Goal: Task Accomplishment & Management: Manage account settings

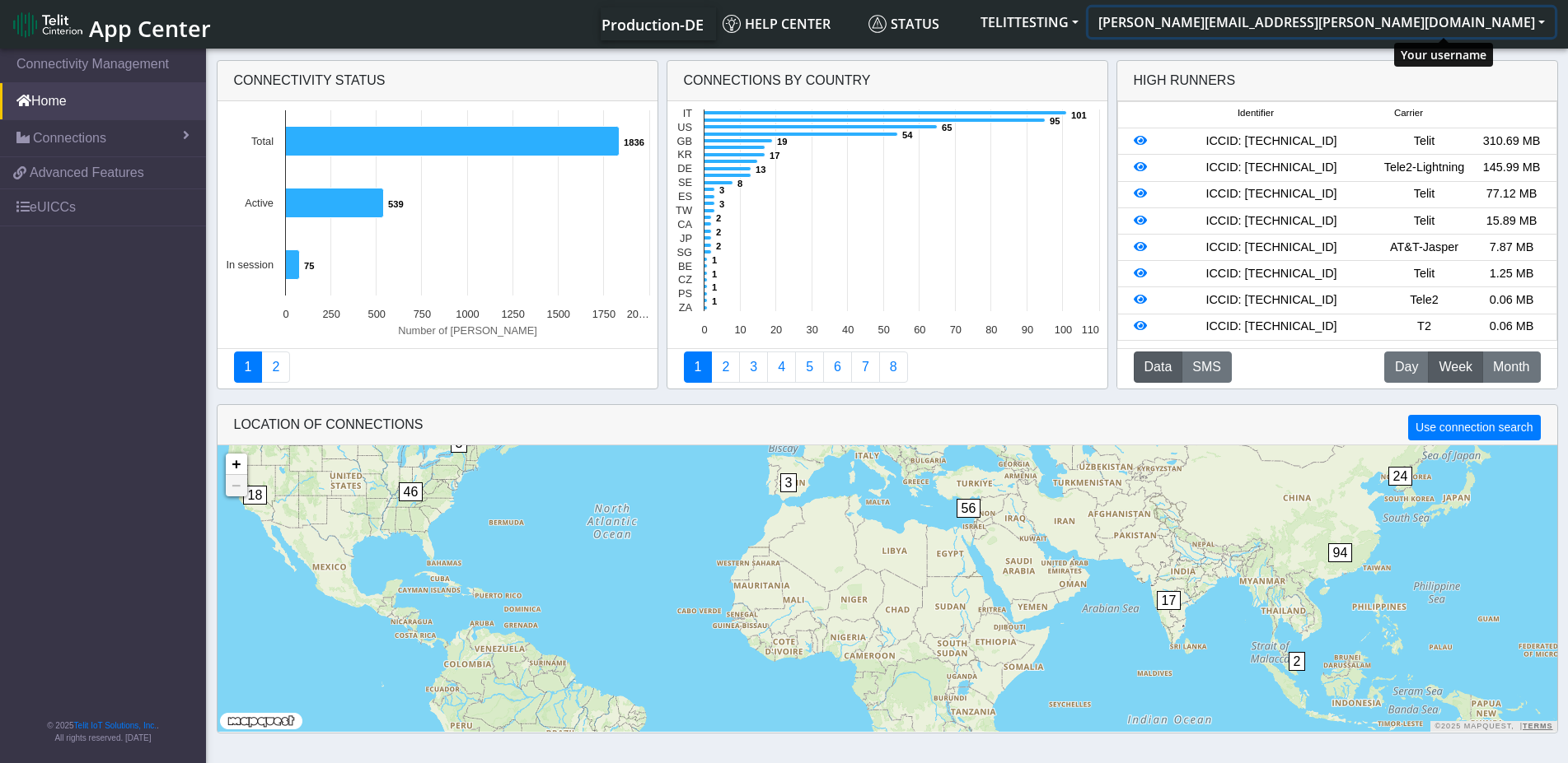
click at [1509, 22] on button "[PERSON_NAME][EMAIL_ADDRESS][PERSON_NAME][DOMAIN_NAME]" at bounding box center [1321, 22] width 466 height 29
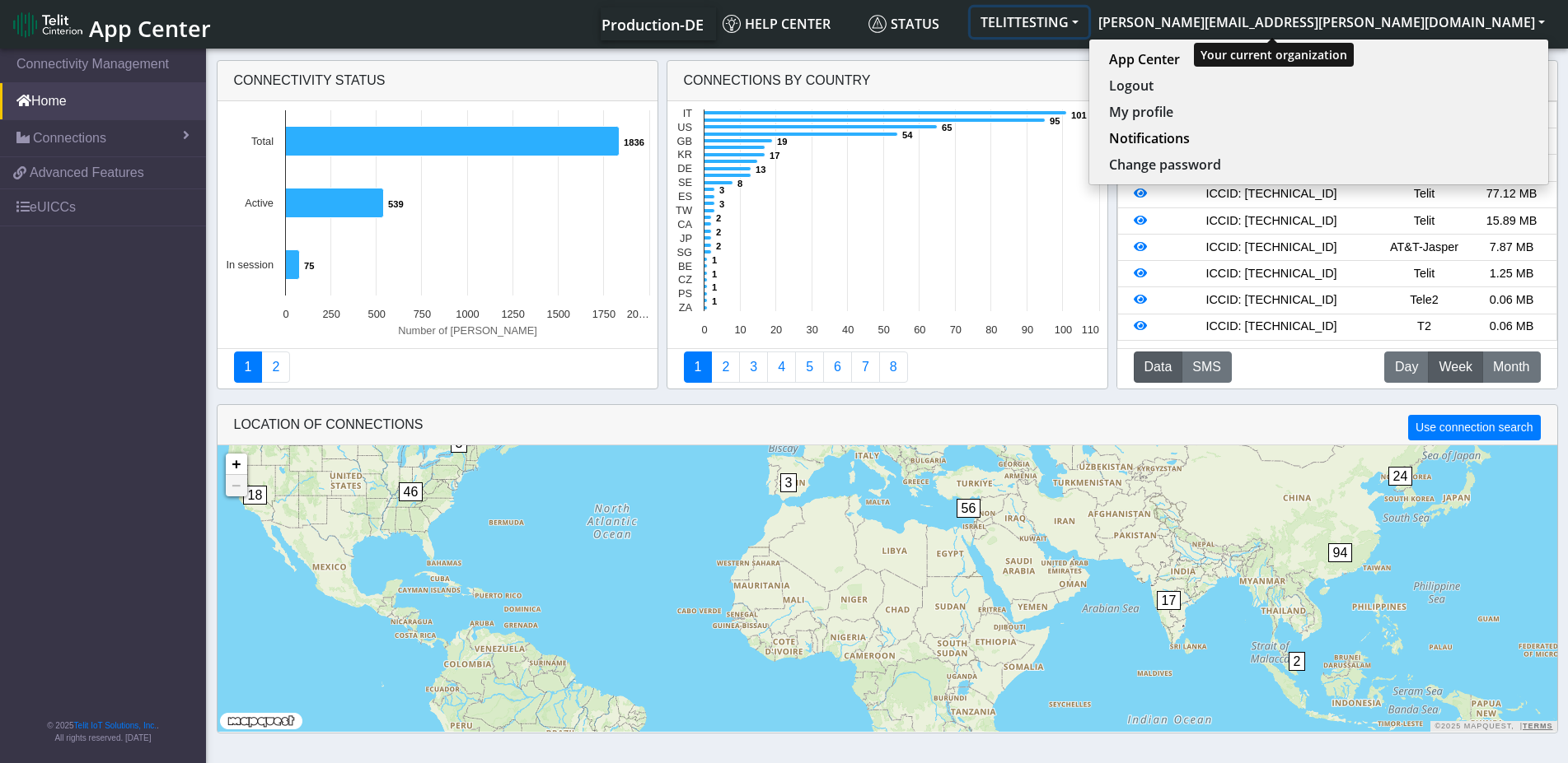
click at [1088, 21] on button "TELITTESTING" at bounding box center [1029, 22] width 118 height 29
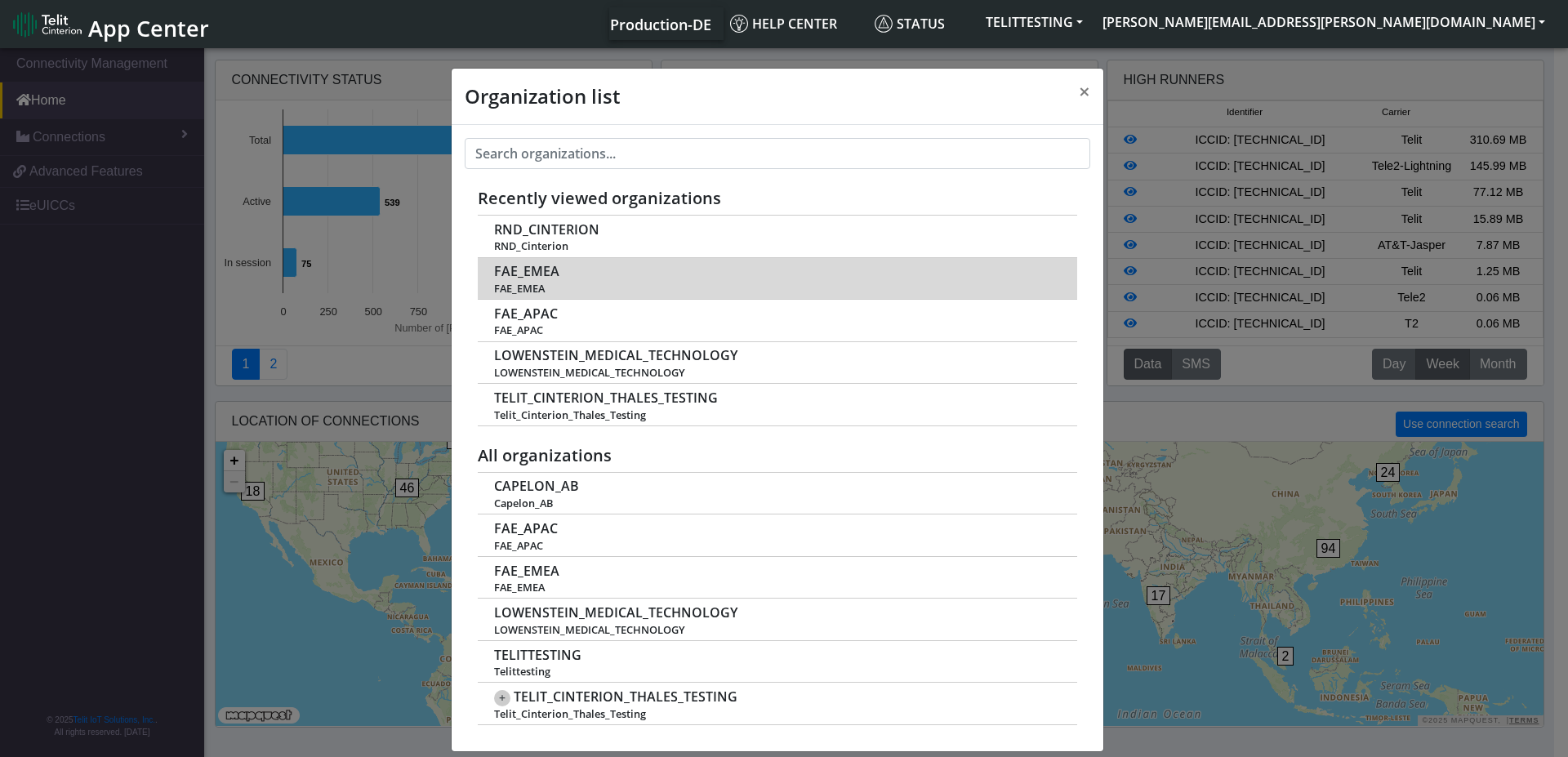
click at [550, 288] on span "FAE_EMEA" at bounding box center [776, 289] width 565 height 13
click at [524, 278] on span "FAE_EMEA" at bounding box center [526, 271] width 65 height 16
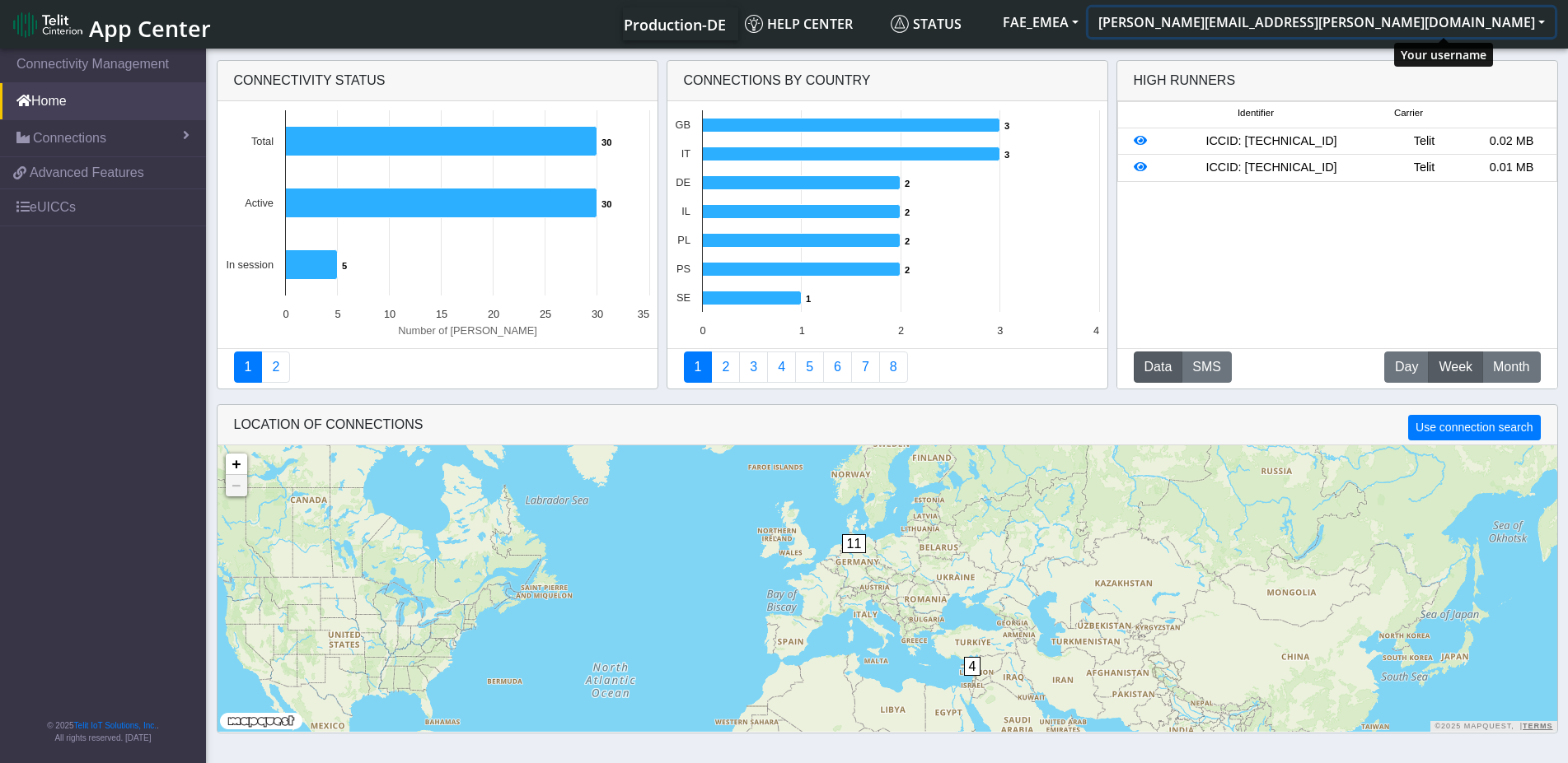
click at [1536, 24] on button "[PERSON_NAME][EMAIL_ADDRESS][PERSON_NAME][DOMAIN_NAME]" at bounding box center [1321, 22] width 466 height 29
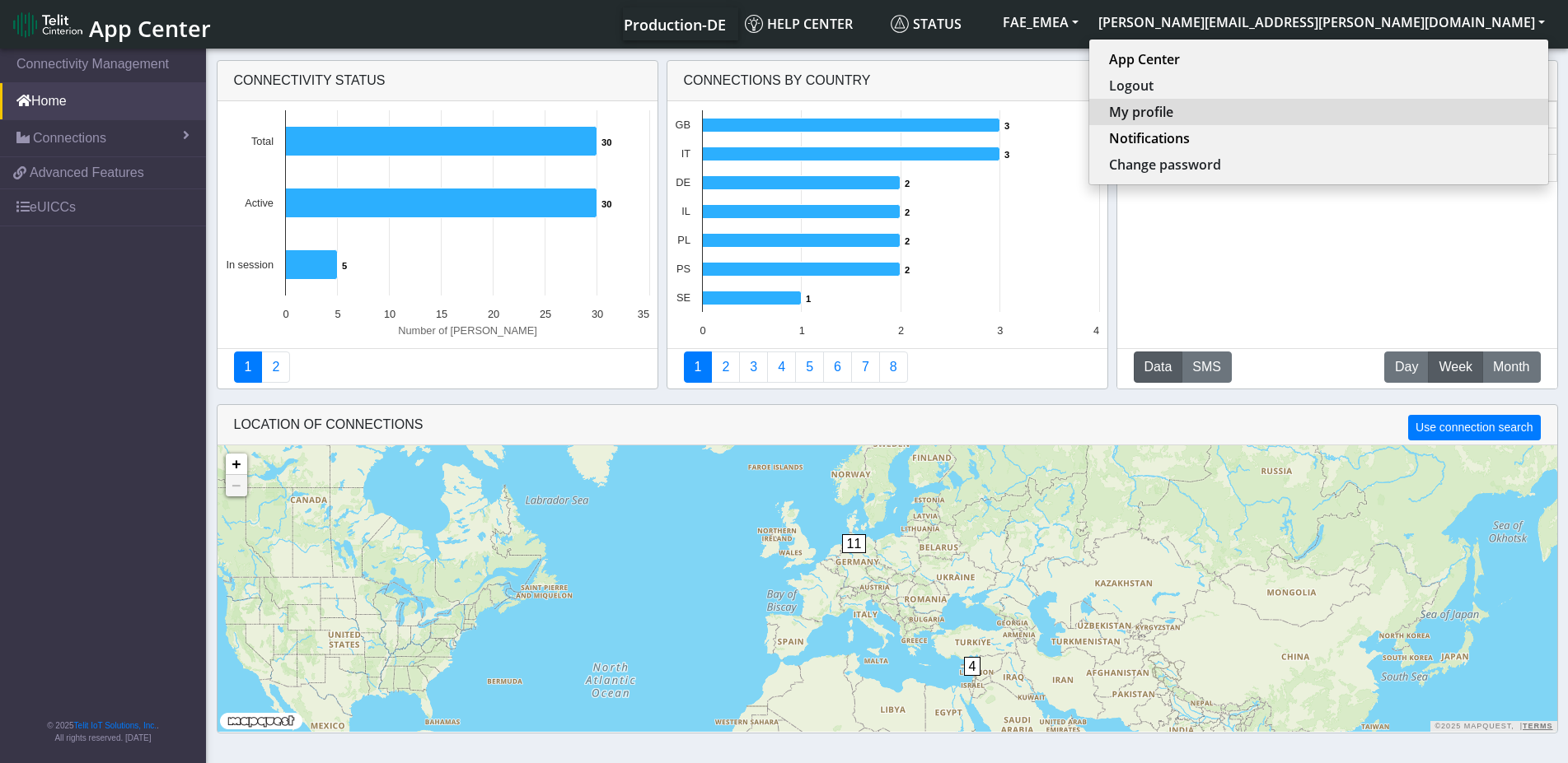
click at [1397, 107] on button "My profile" at bounding box center [1318, 111] width 458 height 26
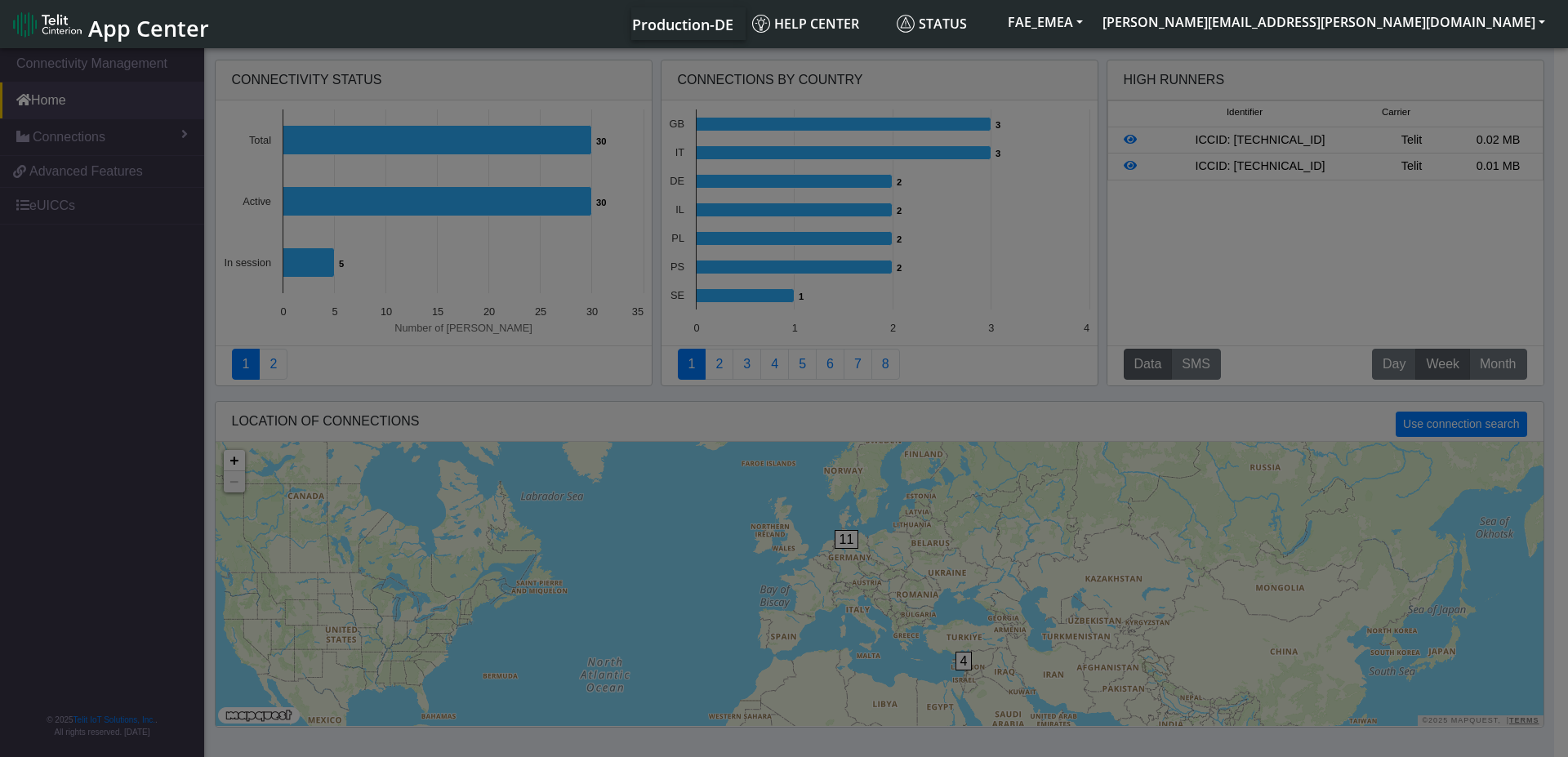
select select "en_US"
select select "57417123ba2b576d96aba1c1"
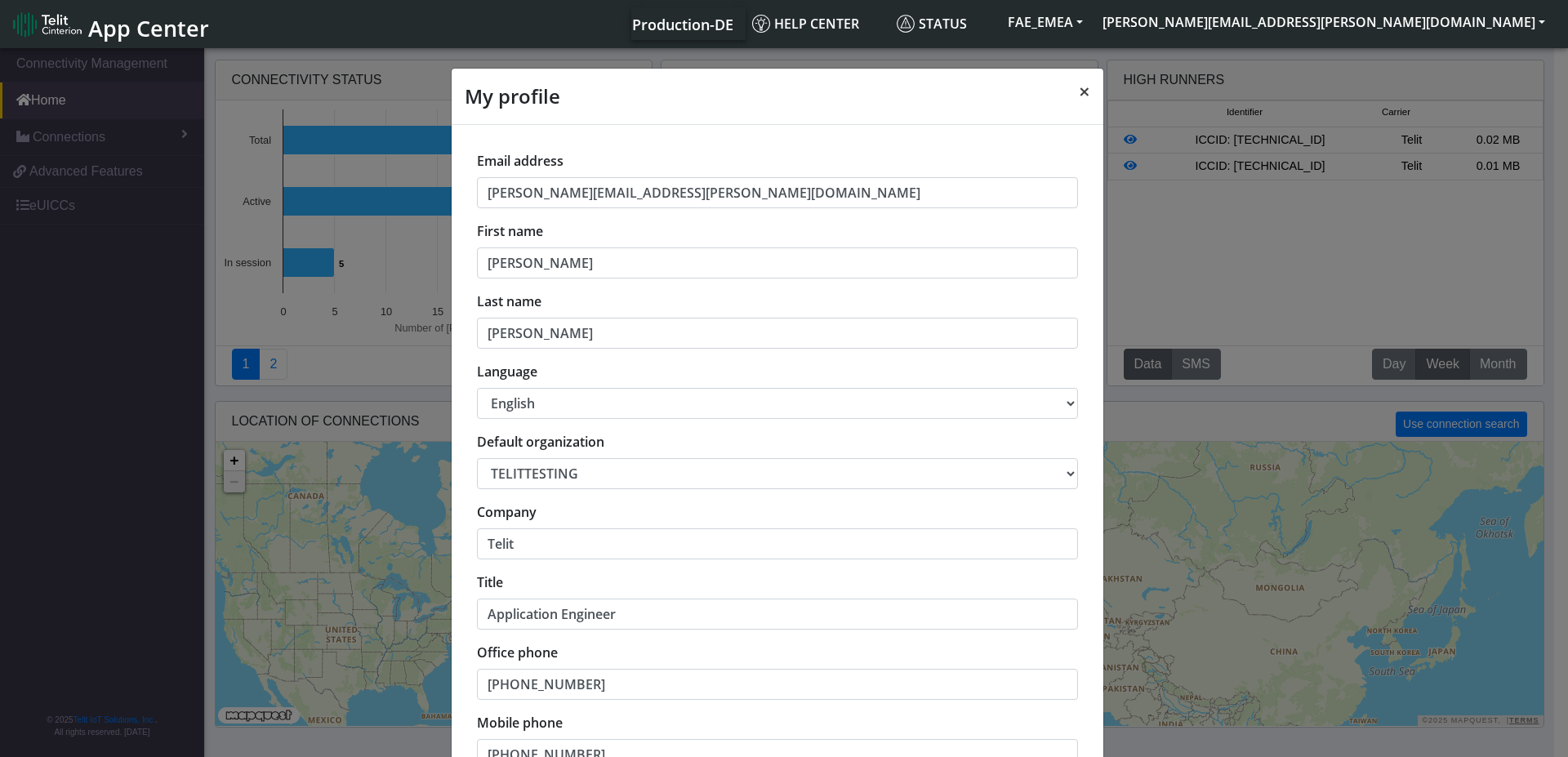
click at [1079, 101] on span "×" at bounding box center [1084, 91] width 12 height 27
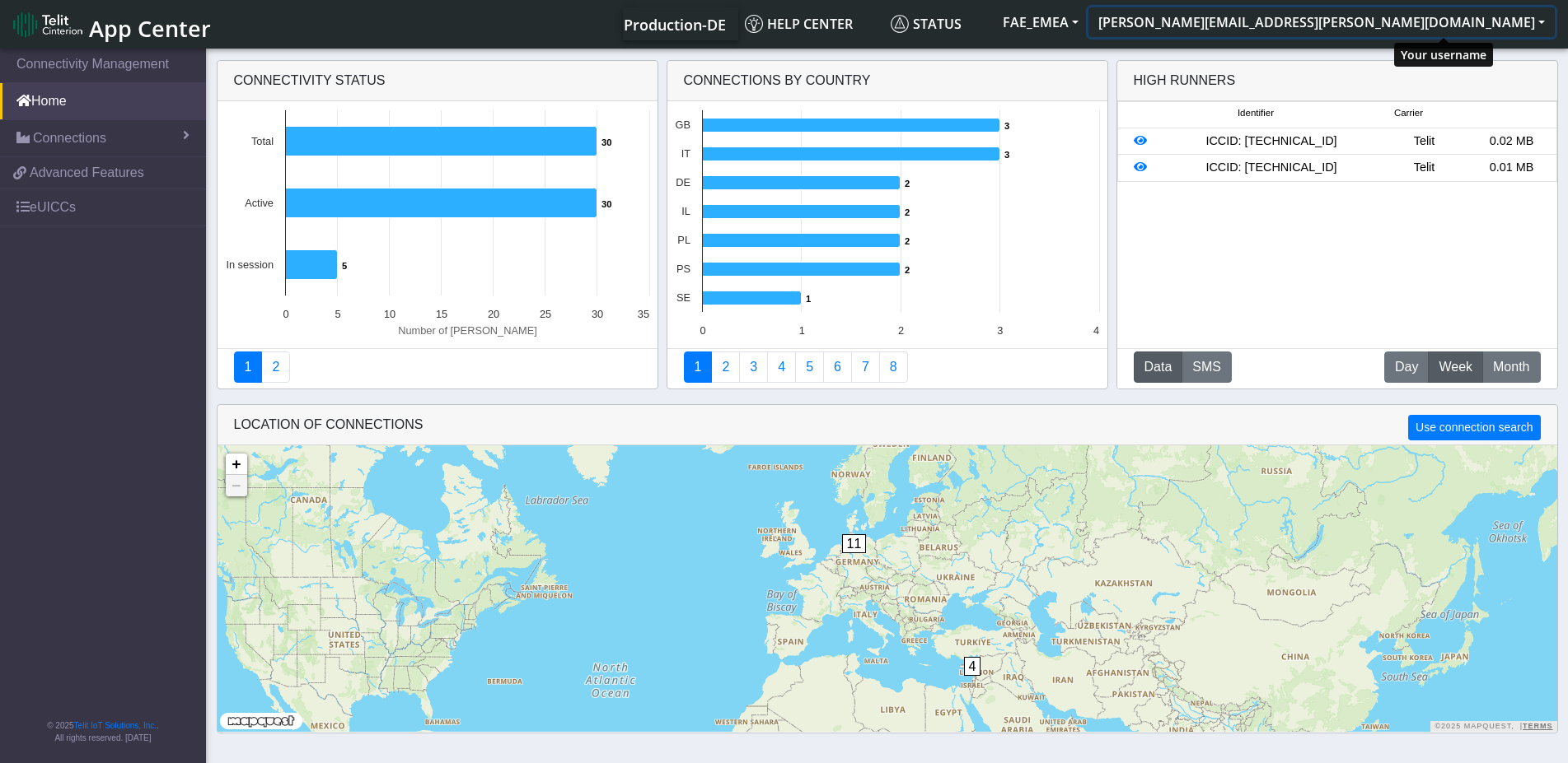
click at [1518, 19] on button "[PERSON_NAME][EMAIL_ADDRESS][PERSON_NAME][DOMAIN_NAME]" at bounding box center [1321, 22] width 466 height 29
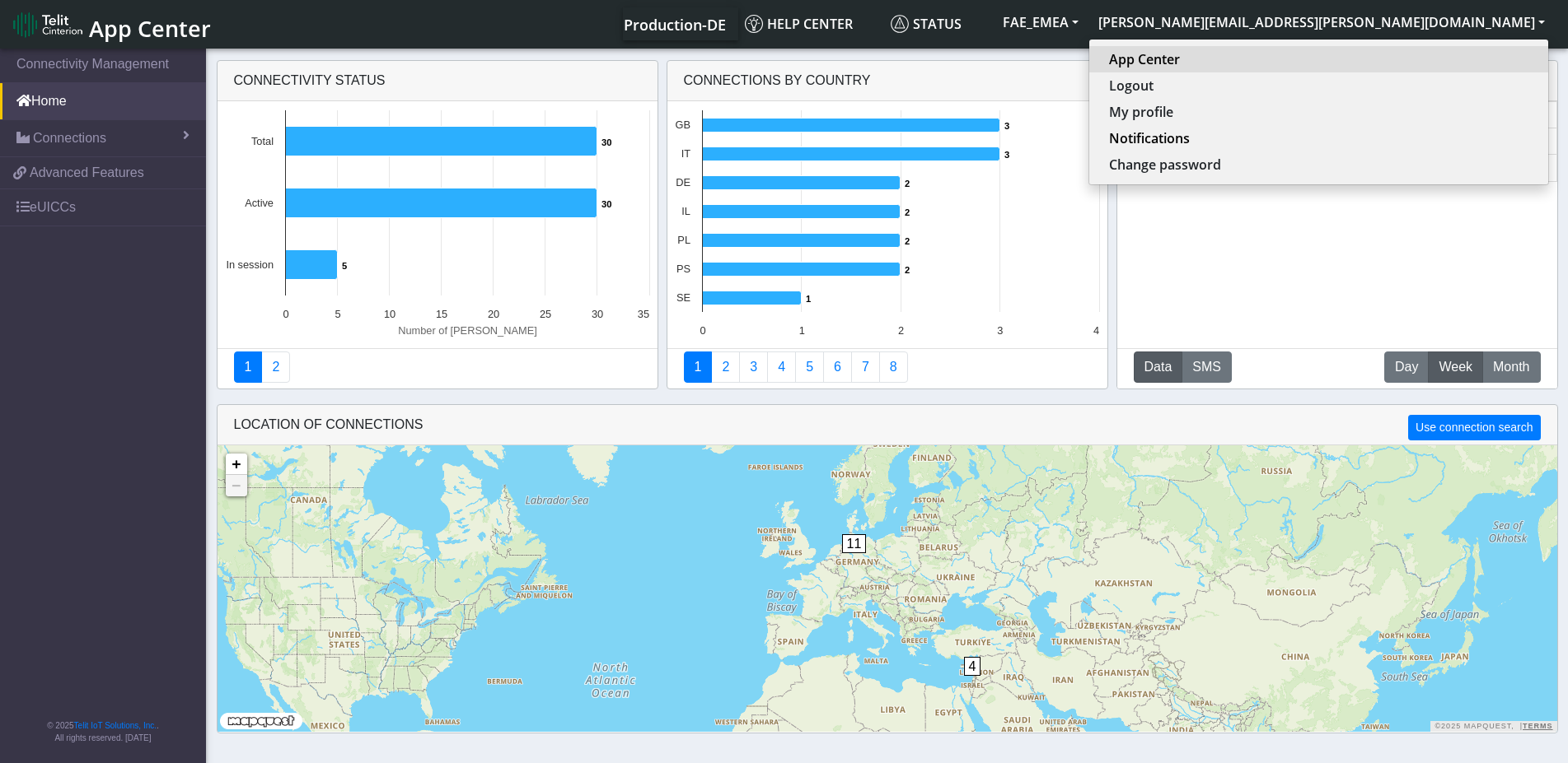
click at [1383, 64] on link "App Center" at bounding box center [1318, 60] width 419 height 20
